Goal: Find specific page/section: Find specific page/section

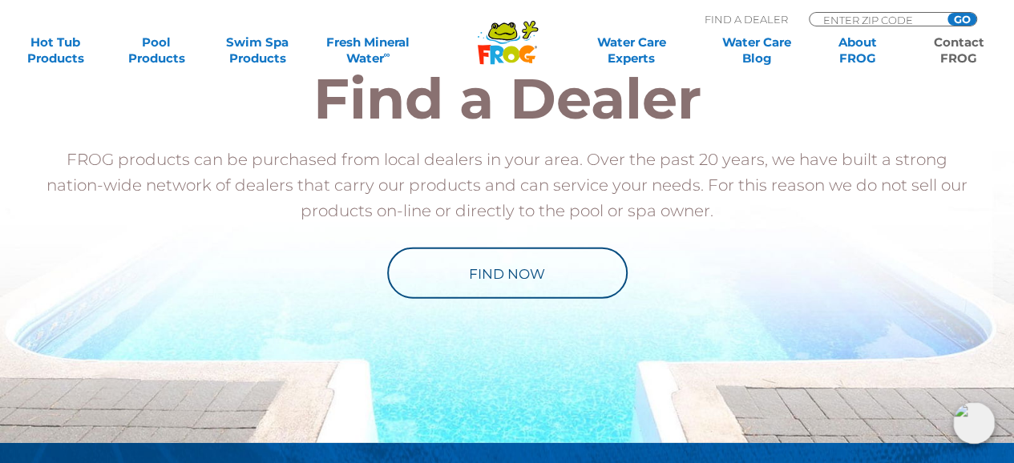
click at [950, 66] on link "Contact FROG" at bounding box center [958, 50] width 79 height 32
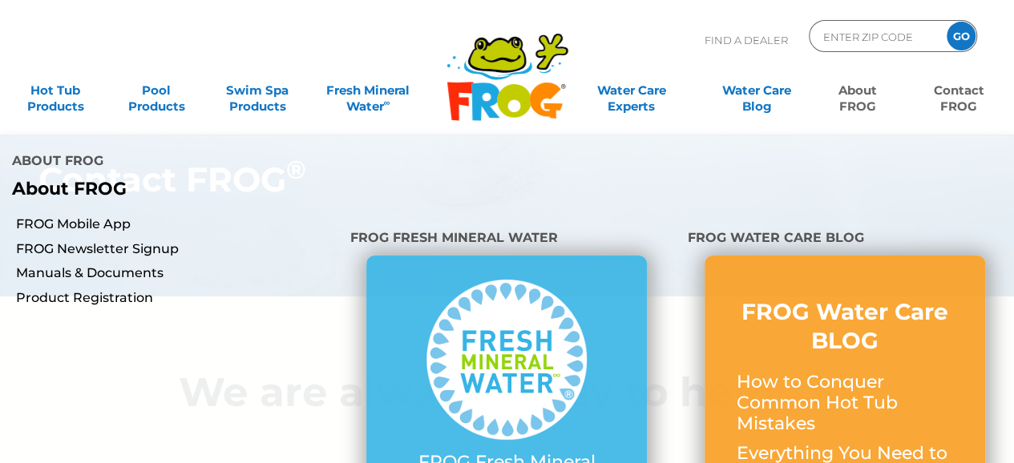
click at [941, 142] on li "About FROG About FROG" at bounding box center [507, 173] width 1014 height 77
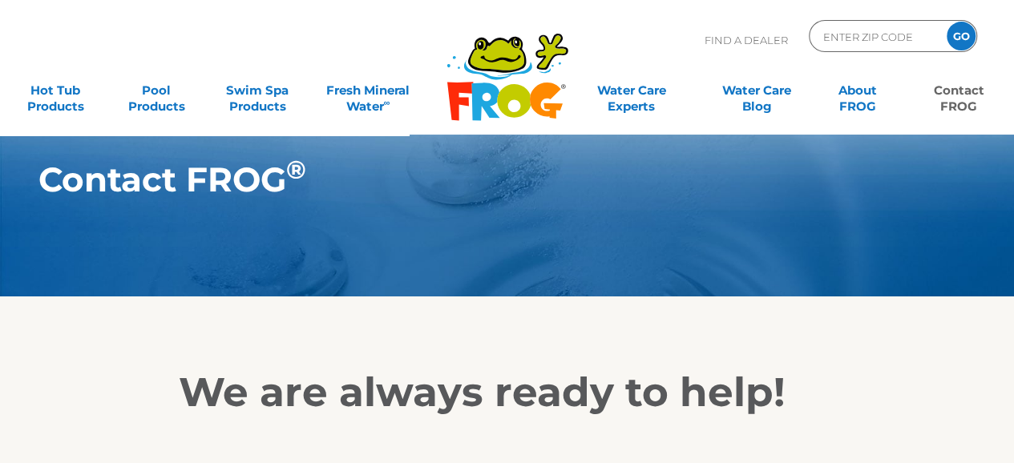
click at [893, 41] on input "ENTER ZIP CODE" at bounding box center [875, 36] width 108 height 23
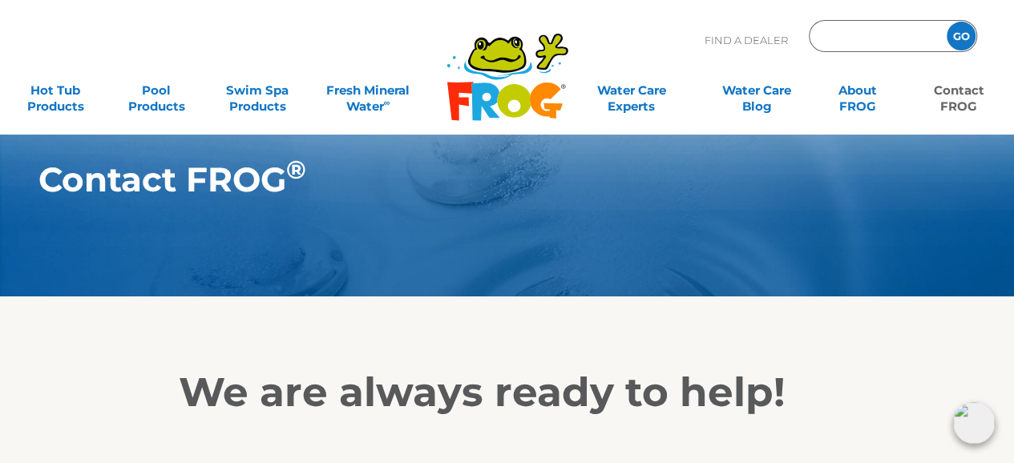
type input "10001"
click at [952, 44] on input "GO" at bounding box center [960, 36] width 29 height 29
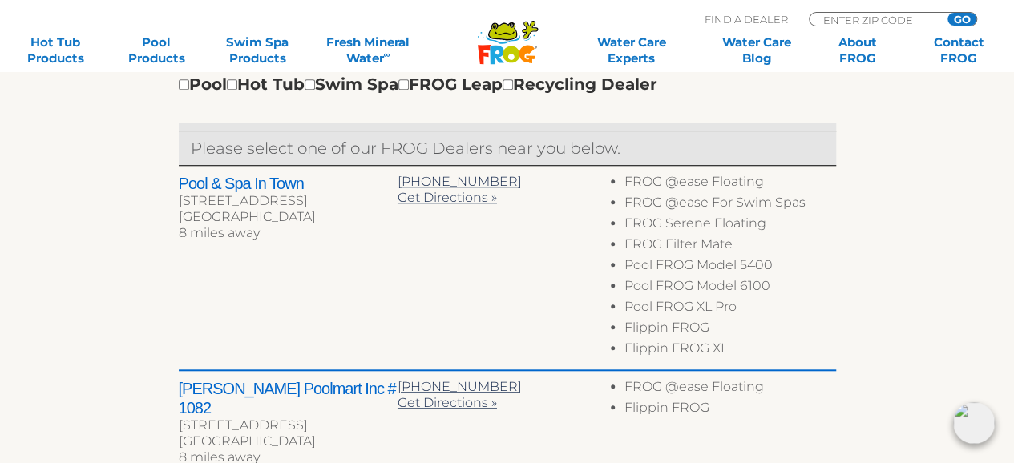
scroll to position [587, 0]
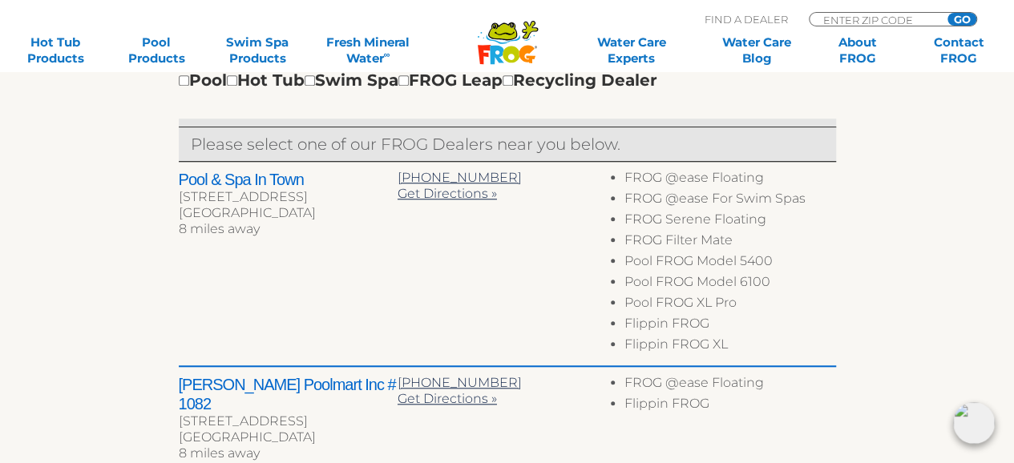
click at [875, 138] on div "← Move left → Move right ↑ Move up ↓ Move down + Zoom in - Zoom out Home Jump l…" at bounding box center [506, 353] width 985 height 1124
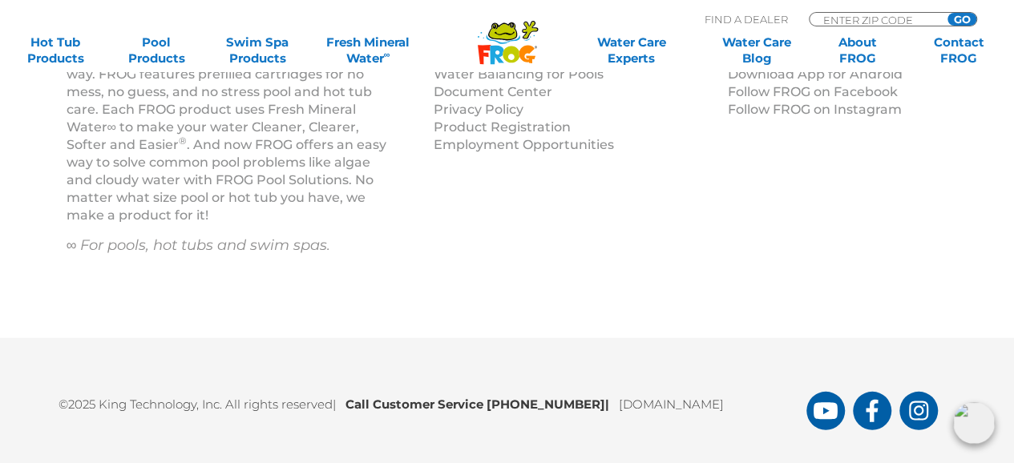
scroll to position [2068, 0]
